Goal: Find specific page/section: Find specific page/section

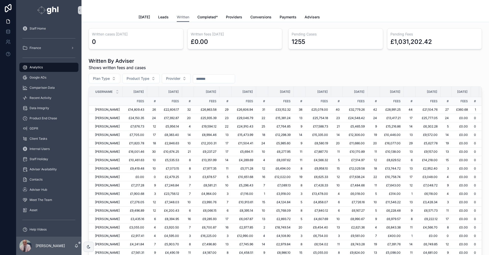
scroll to position [107, 88]
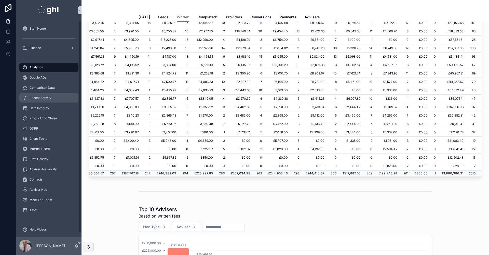
click at [41, 97] on span "Recent Activity" at bounding box center [41, 98] width 22 height 4
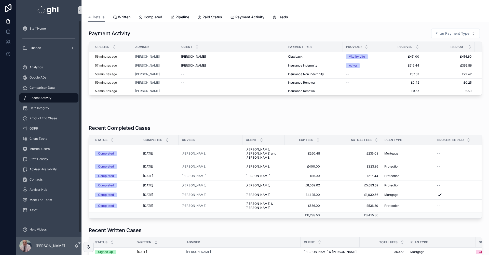
click at [66, 144] on div "Client Tasks" at bounding box center [48, 139] width 65 height 10
click at [41, 68] on span "Analytics" at bounding box center [36, 67] width 13 height 4
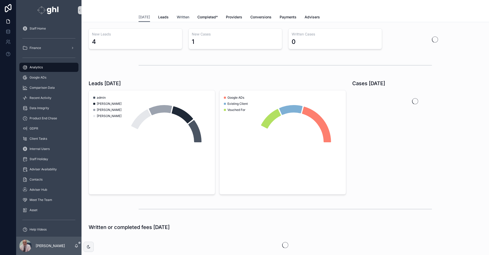
click at [178, 16] on span "Written" at bounding box center [183, 17] width 12 height 5
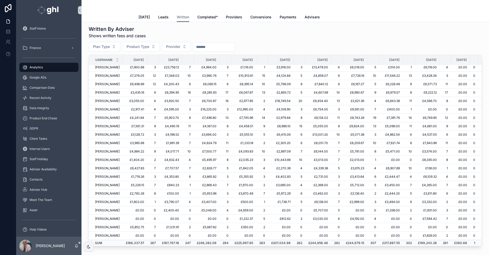
scroll to position [98, 81]
